Goal: Task Accomplishment & Management: Use online tool/utility

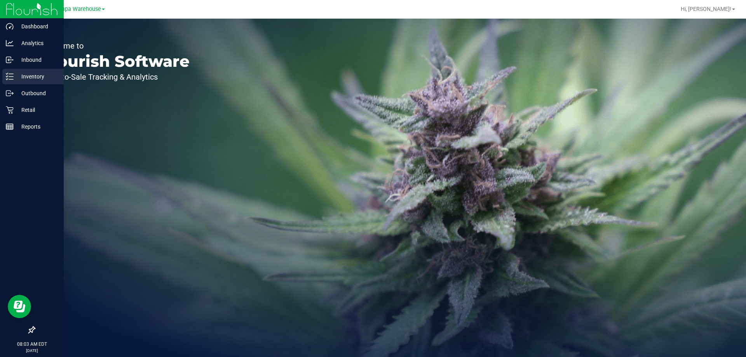
click at [18, 77] on p "Inventory" at bounding box center [37, 76] width 47 height 9
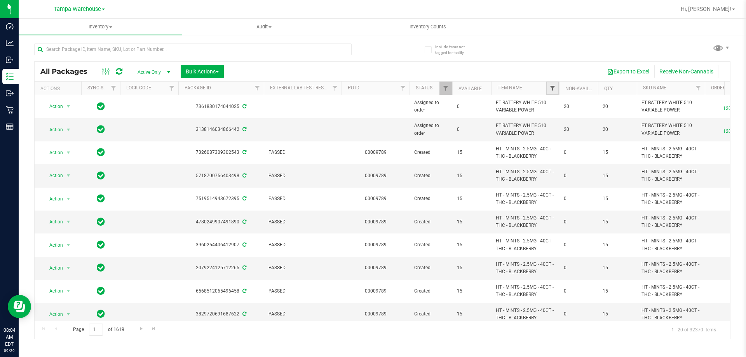
click at [555, 88] on span "Filter" at bounding box center [552, 88] width 6 height 6
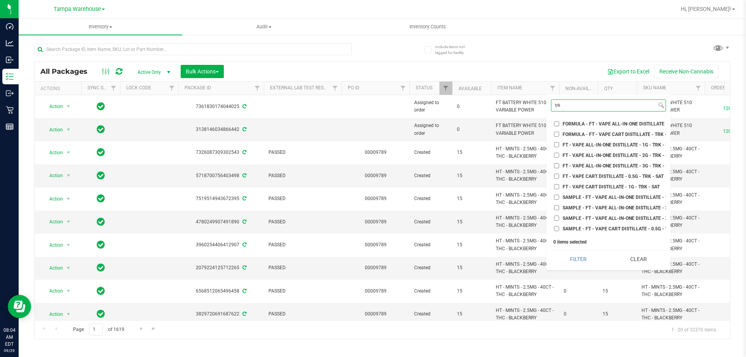
type input "trk"
click at [558, 186] on input "FT - VAPE CART DISTILLATE - 1G - TRK - SAT" at bounding box center [556, 186] width 5 height 5
checkbox input "true"
click at [587, 259] on button "Filter" at bounding box center [578, 259] width 55 height 17
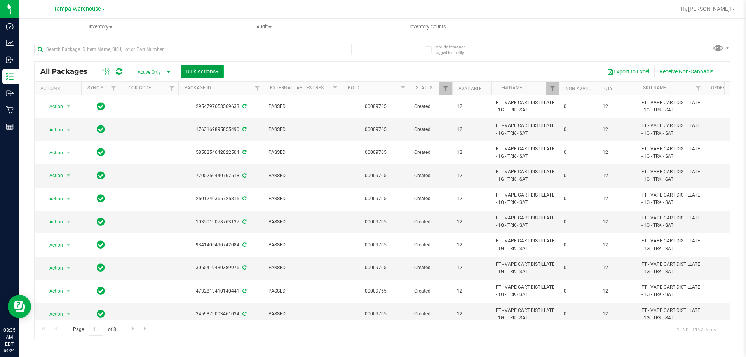
click at [217, 66] on button "Bulk Actions" at bounding box center [202, 71] width 43 height 13
click at [223, 86] on span "Add to outbound order" at bounding box center [211, 89] width 53 height 6
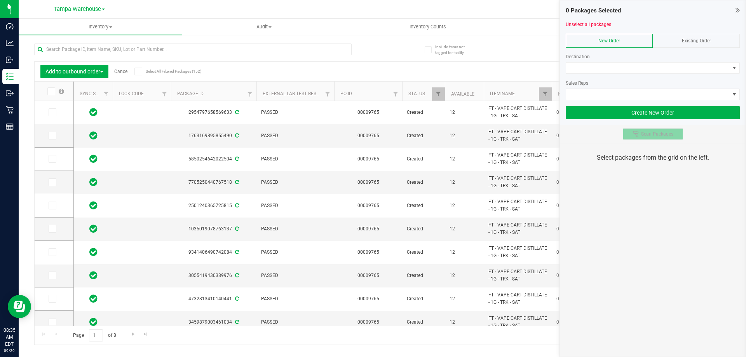
click at [662, 136] on span "Scan Packages" at bounding box center [657, 134] width 32 height 6
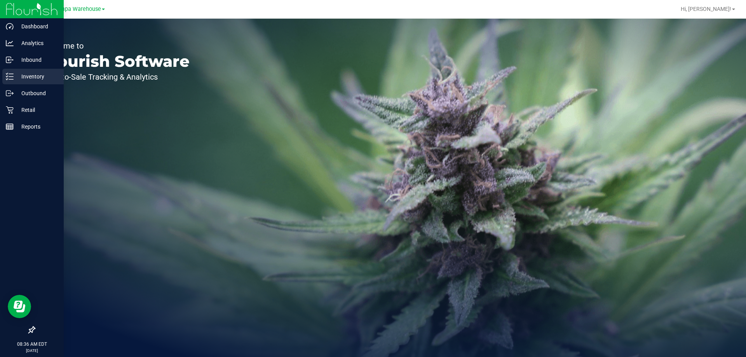
click at [23, 80] on p "Inventory" at bounding box center [37, 76] width 47 height 9
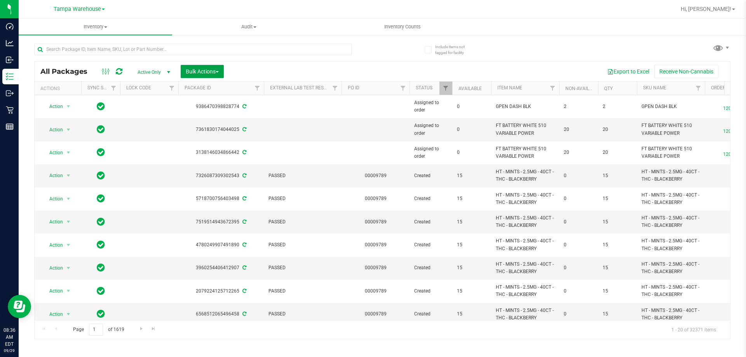
click at [213, 72] on span "Bulk Actions" at bounding box center [202, 71] width 33 height 6
click at [213, 89] on span "Add to outbound order" at bounding box center [211, 89] width 53 height 6
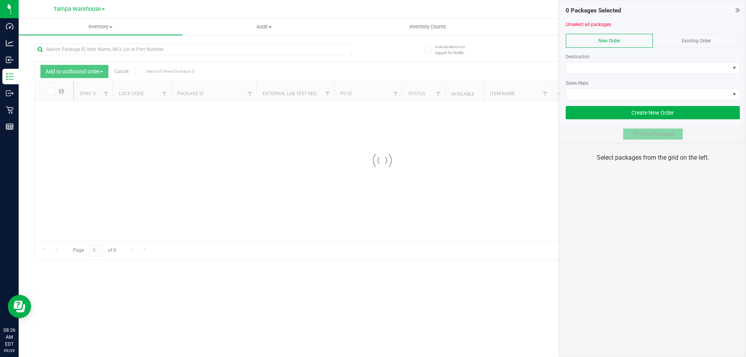
click at [663, 133] on span "Scan Packages" at bounding box center [657, 134] width 32 height 6
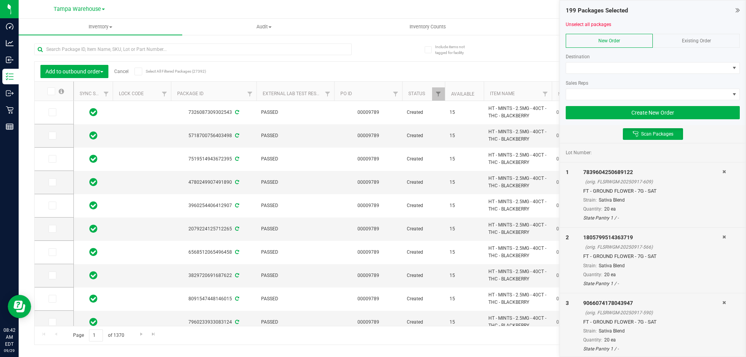
click at [582, 74] on div at bounding box center [653, 77] width 174 height 6
click at [586, 69] on span at bounding box center [648, 68] width 164 height 11
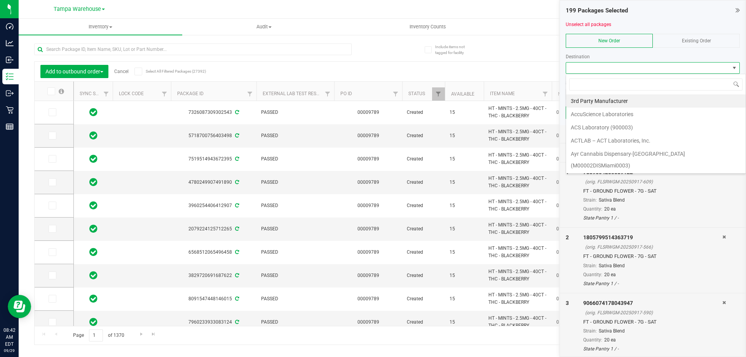
scroll to position [12, 174]
type input "jax"
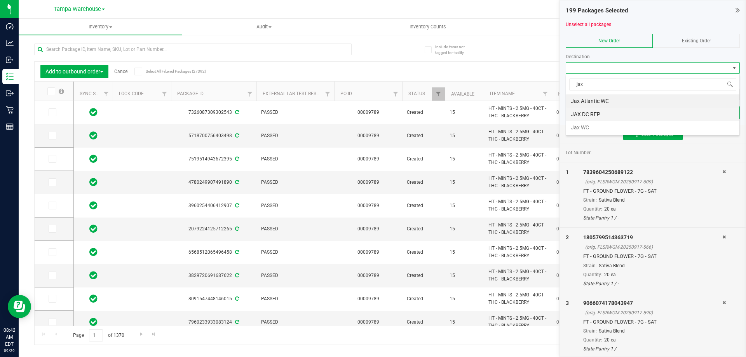
click at [632, 117] on li "JAX DC REP" at bounding box center [652, 114] width 173 height 13
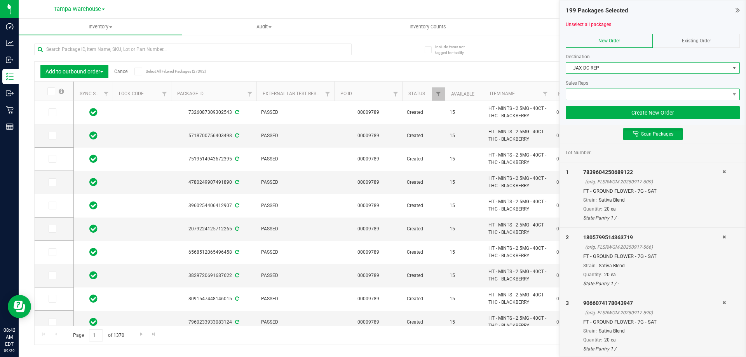
click at [590, 92] on span at bounding box center [648, 94] width 164 height 11
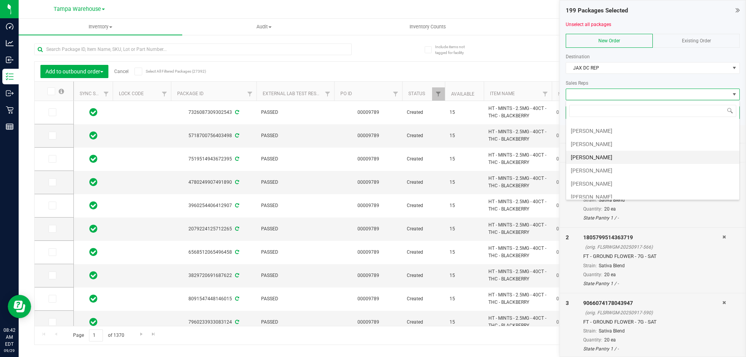
scroll to position [78, 0]
click at [595, 167] on li "Zach Morales" at bounding box center [652, 168] width 173 height 13
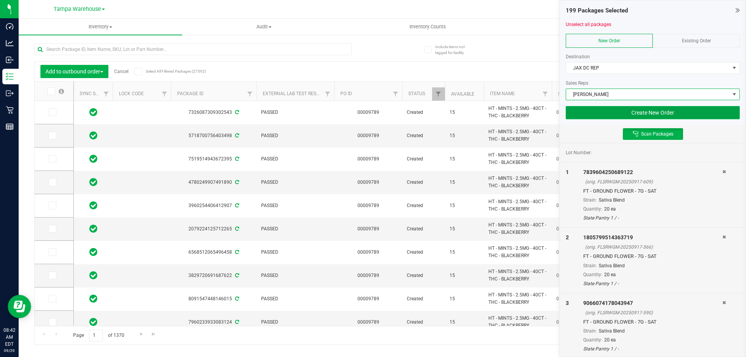
click at [637, 112] on button "Create New Order" at bounding box center [653, 112] width 174 height 13
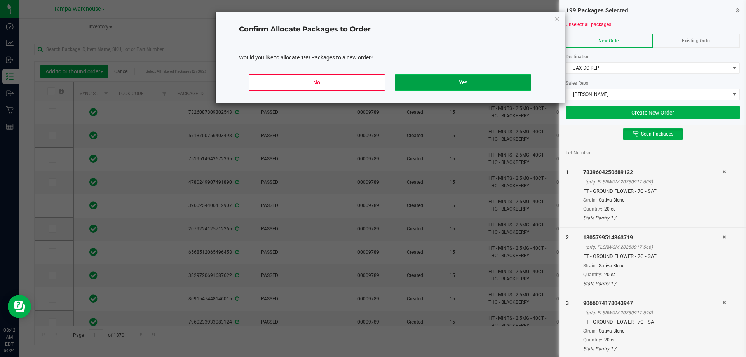
click at [494, 77] on button "Yes" at bounding box center [463, 82] width 136 height 16
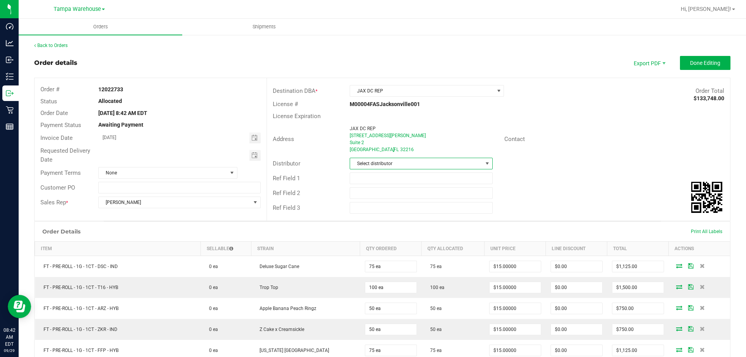
click at [409, 162] on span "Select distributor" at bounding box center [416, 163] width 132 height 11
click at [344, 106] on div "M00004FASJacksonville001" at bounding box center [421, 104] width 154 height 8
click at [379, 163] on span "Select distributor" at bounding box center [416, 163] width 132 height 11
click at [504, 167] on div "Distributor Select distributor" at bounding box center [498, 163] width 463 height 15
click at [485, 161] on span at bounding box center [487, 163] width 6 height 6
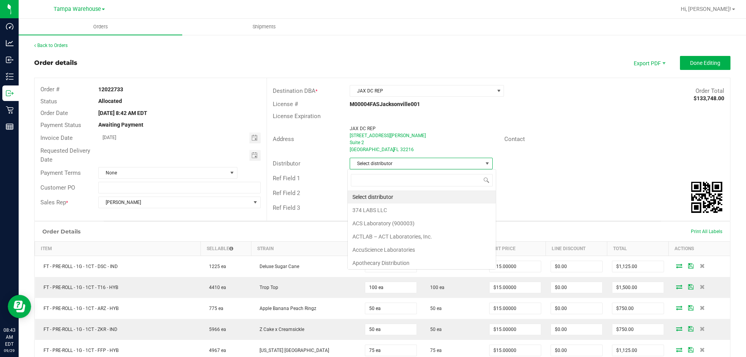
scroll to position [12, 141]
type input "tampa"
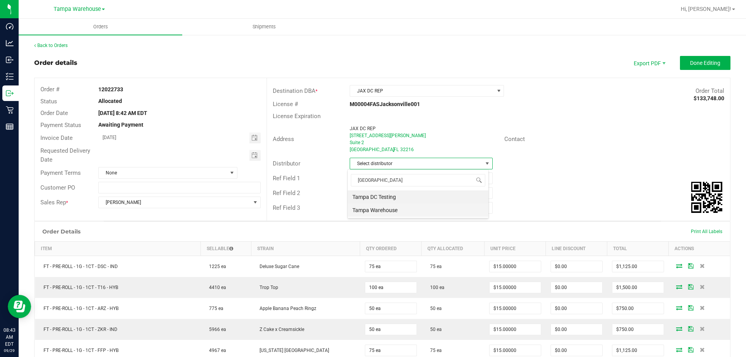
click at [388, 212] on li "Tampa Warehouse" at bounding box center [418, 210] width 141 height 13
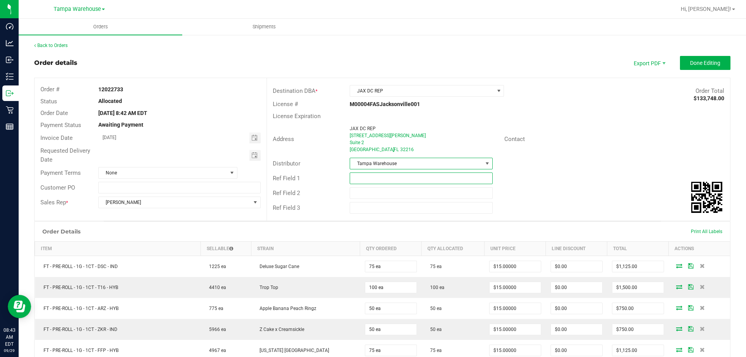
click at [368, 180] on input "text" at bounding box center [421, 178] width 143 height 12
type input "JAX DC PG2"
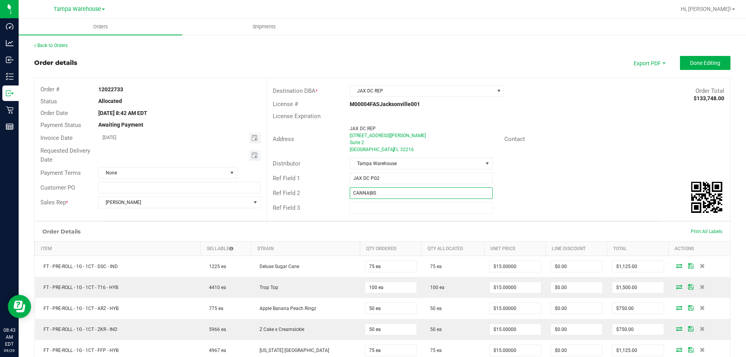
click at [252, 160] on span "Toggle calendar" at bounding box center [254, 155] width 11 height 11
type input "CANNABIS"
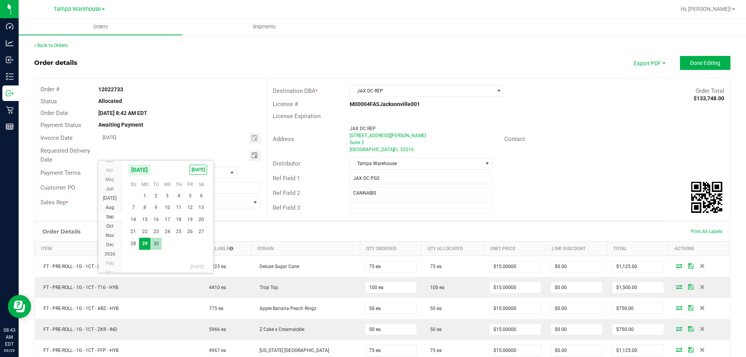
click at [156, 249] on span "30" at bounding box center [155, 244] width 11 height 12
type input "09/30/2025"
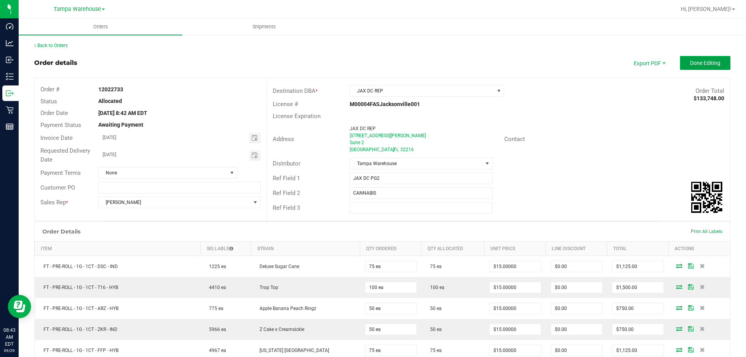
click at [712, 62] on span "Done Editing" at bounding box center [705, 63] width 30 height 6
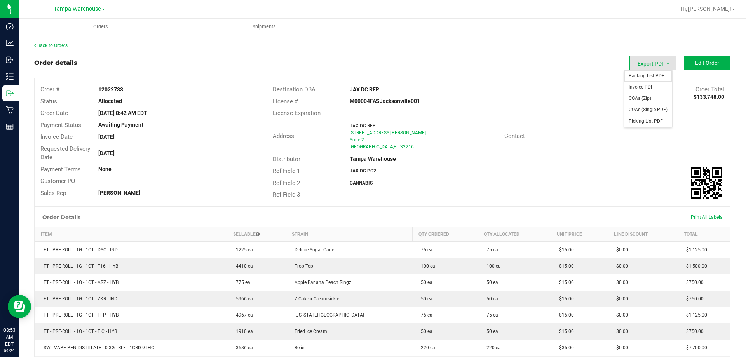
click at [652, 78] on span "Packing List PDF" at bounding box center [648, 75] width 48 height 11
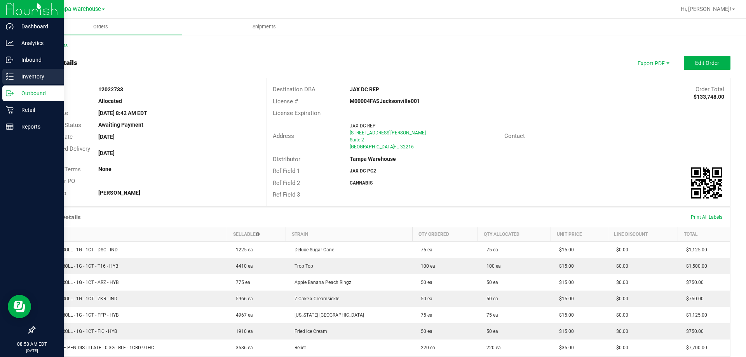
click at [23, 82] on div "Inventory" at bounding box center [32, 77] width 61 height 16
